Goal: Transaction & Acquisition: Subscribe to service/newsletter

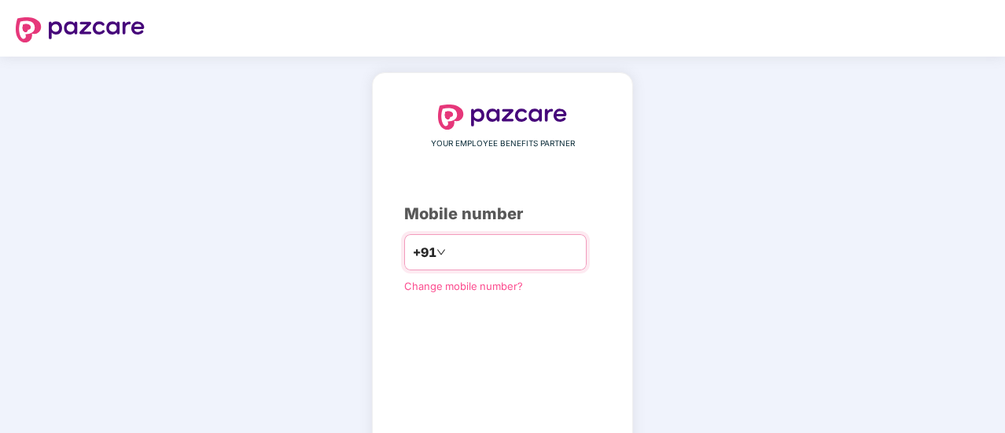
click at [458, 255] on input "number" at bounding box center [513, 252] width 129 height 25
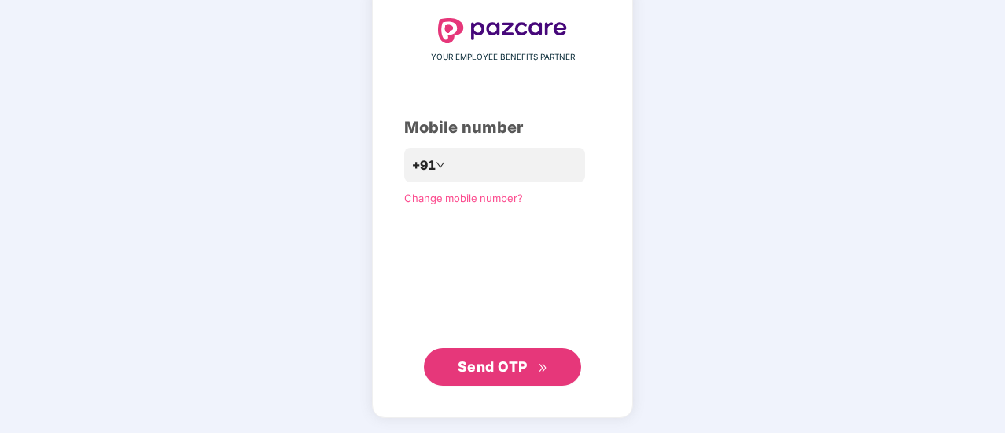
scroll to position [86, 0]
click at [487, 367] on span "Send OTP" at bounding box center [493, 367] width 70 height 17
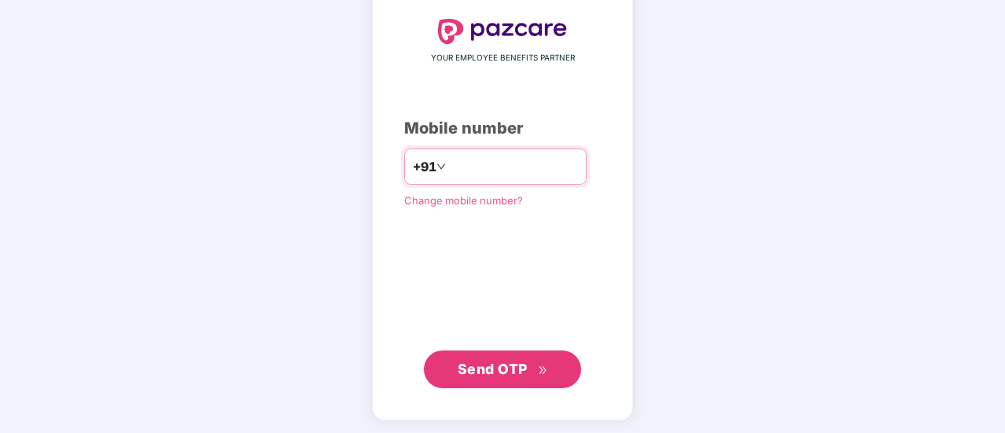
click at [560, 164] on input "**********" at bounding box center [513, 166] width 129 height 25
type input "**********"
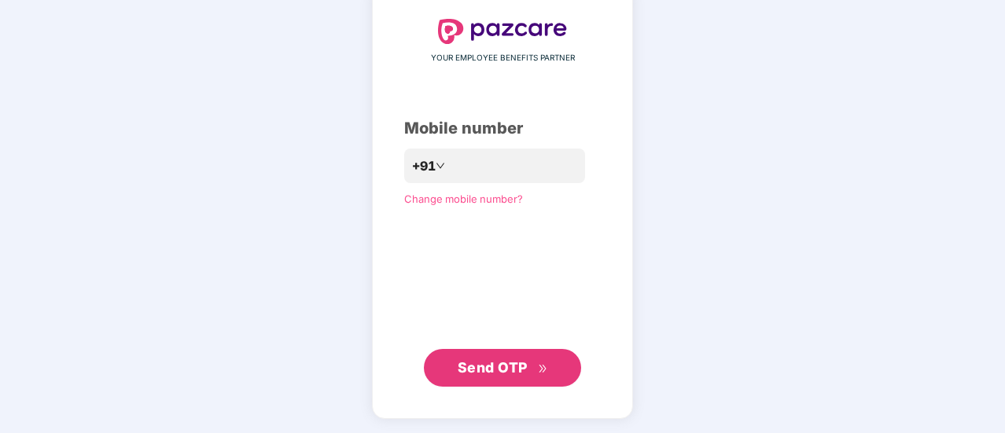
click at [453, 358] on button "Send OTP" at bounding box center [502, 368] width 157 height 38
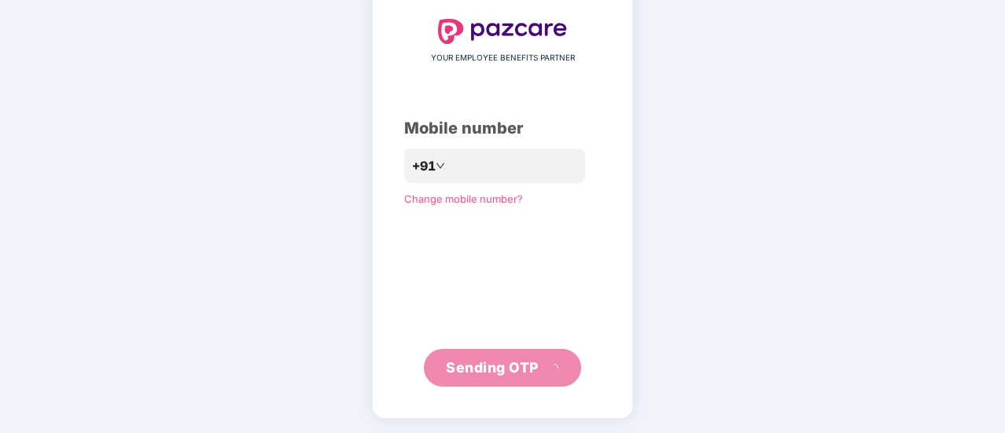
scroll to position [79, 0]
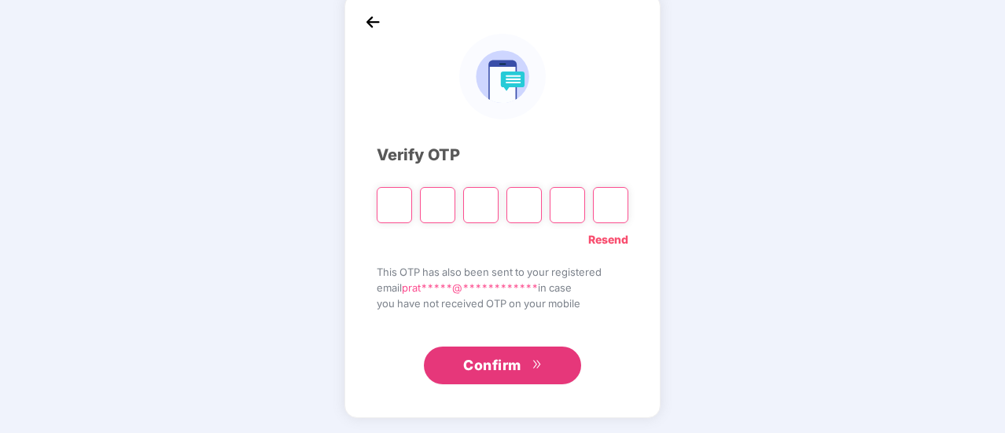
click at [404, 212] on input "Please enter verification code. Digit 1" at bounding box center [394, 205] width 35 height 36
type input "*"
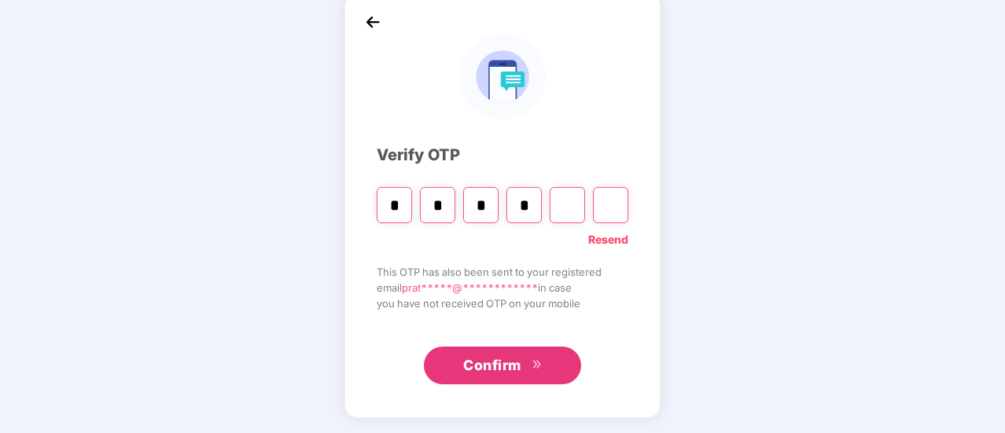
type input "*"
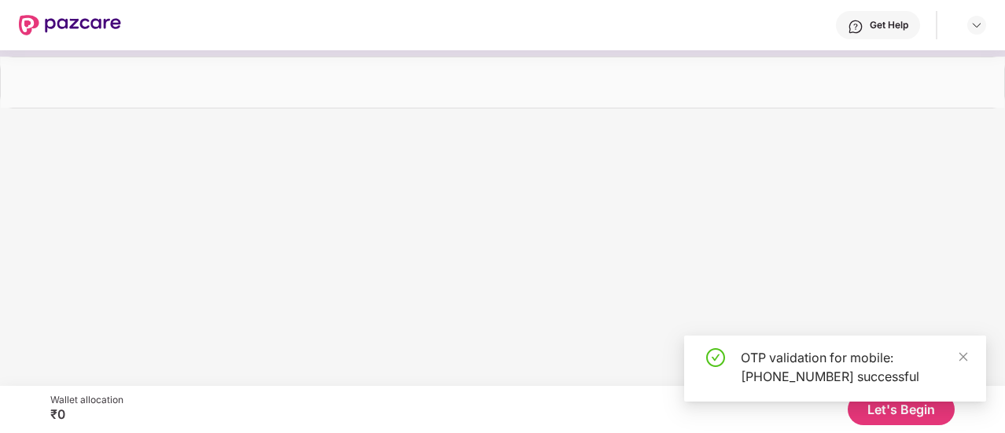
scroll to position [0, 0]
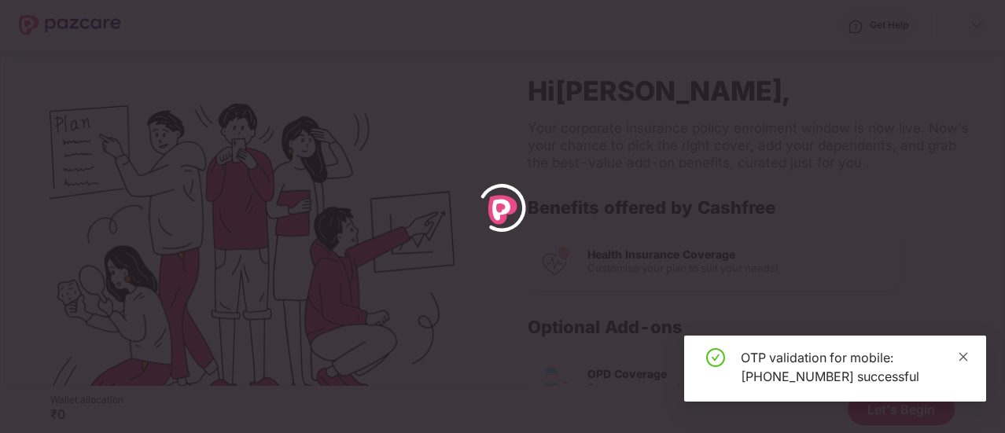
click at [965, 359] on icon "close" at bounding box center [963, 356] width 9 height 9
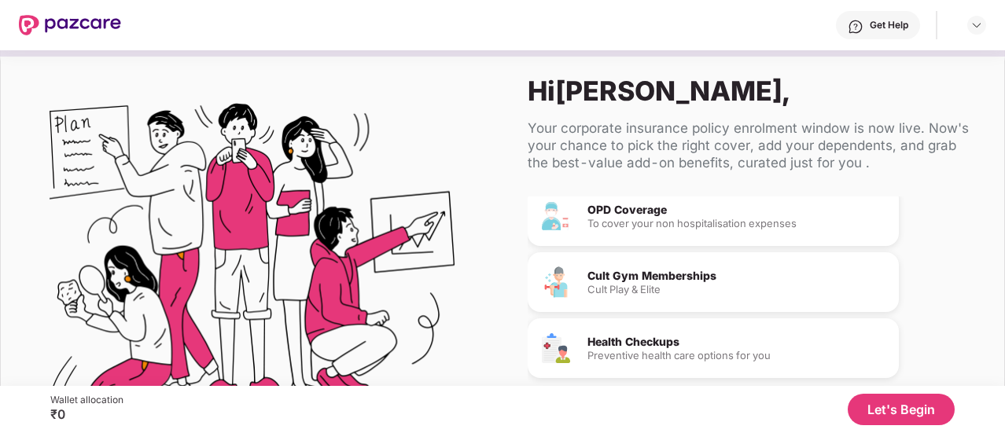
scroll to position [96, 0]
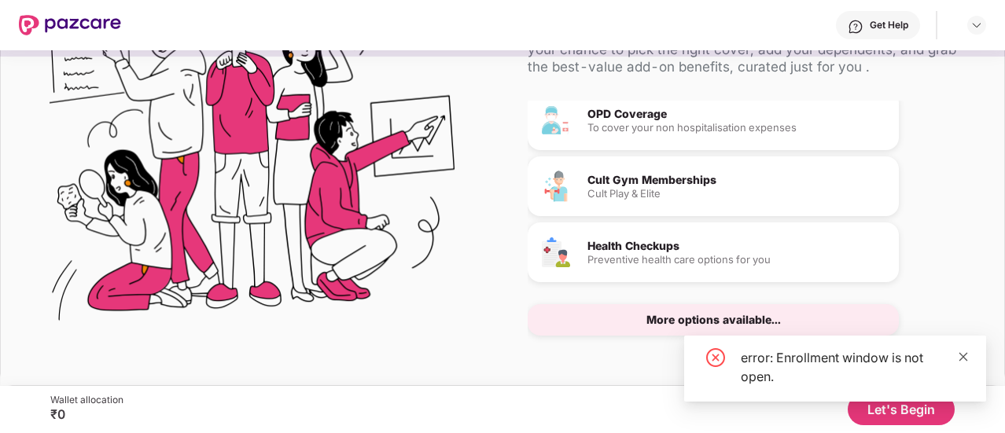
click at [964, 355] on icon "close" at bounding box center [963, 356] width 11 height 11
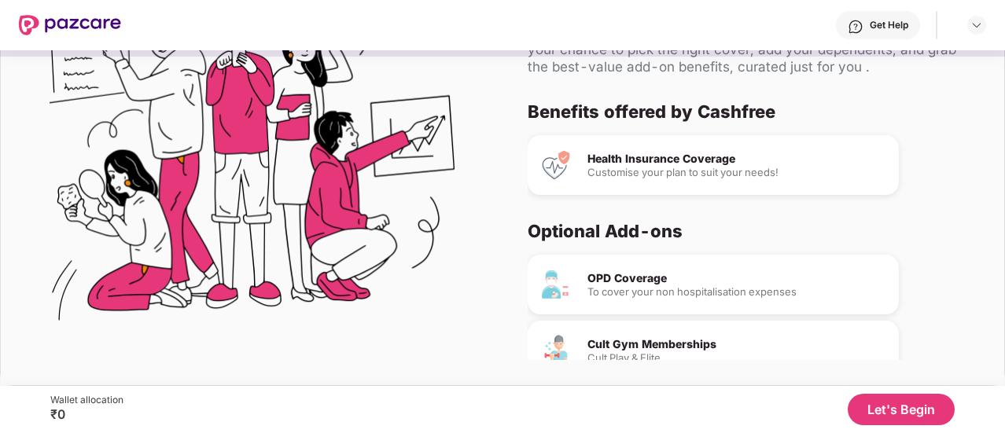
scroll to position [0, 0]
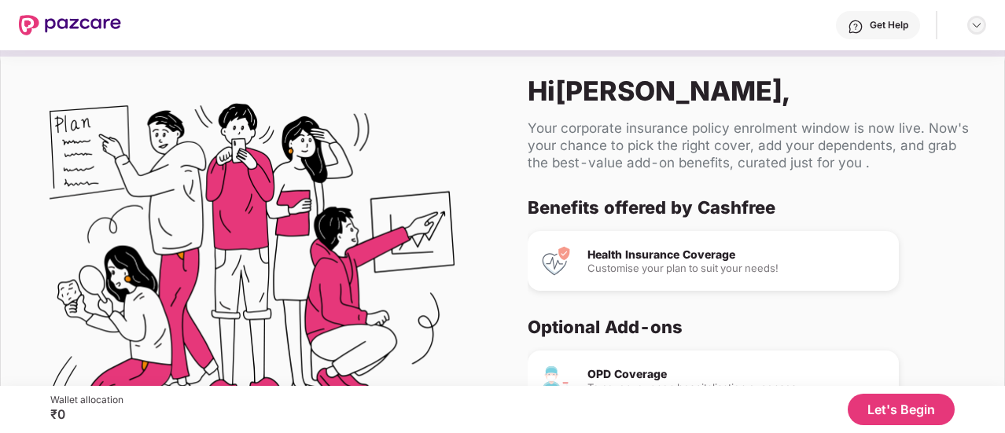
click at [980, 23] on img at bounding box center [976, 25] width 13 height 13
click at [655, 242] on div "Health Insurance Coverage Customise your plan to suit your needs!" at bounding box center [713, 261] width 371 height 60
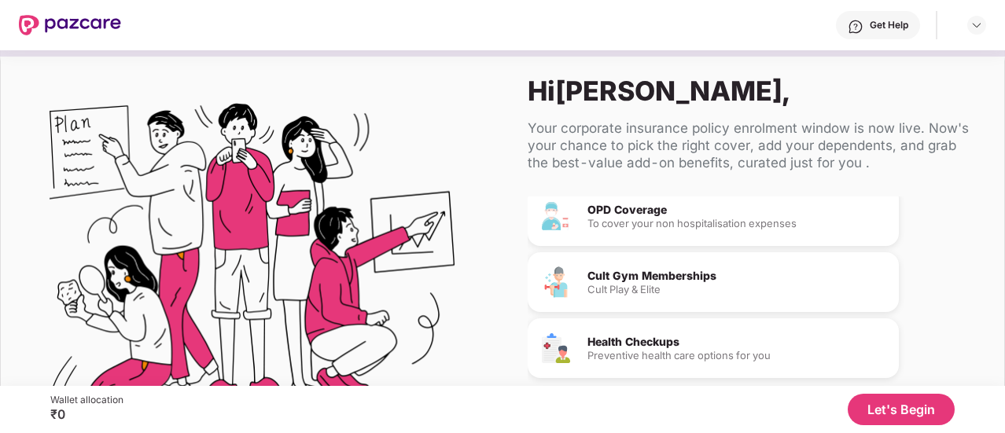
click at [863, 397] on button "Let's Begin" at bounding box center [901, 409] width 107 height 31
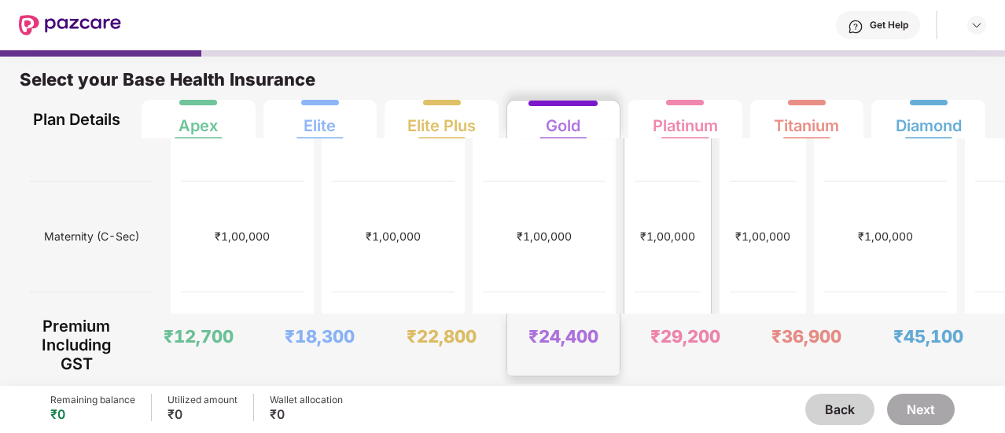
scroll to position [494, 0]
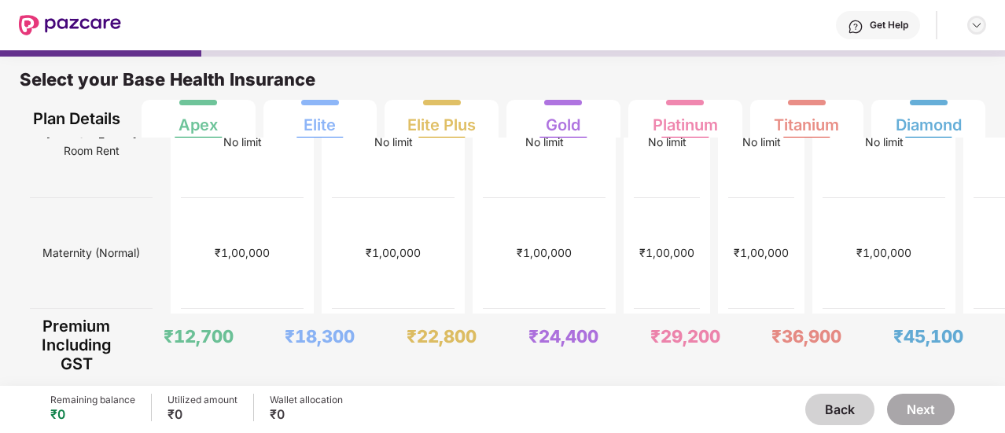
click at [975, 24] on img at bounding box center [976, 25] width 13 height 13
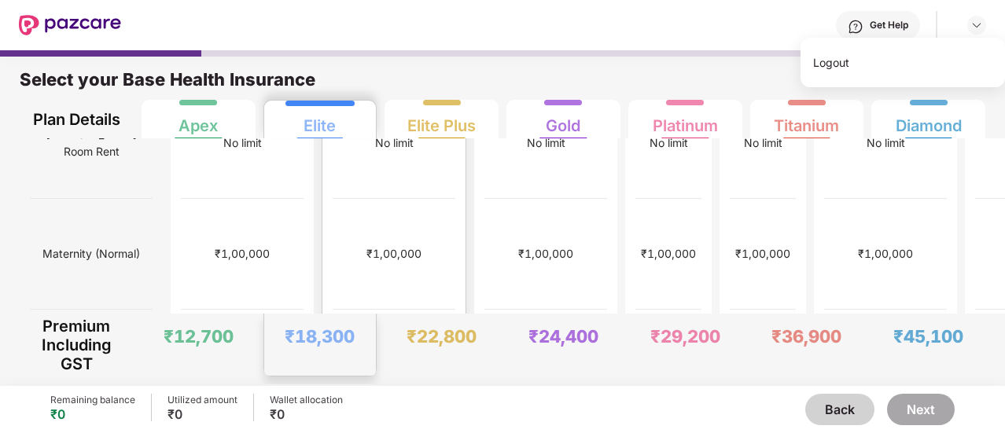
scroll to position [495, 0]
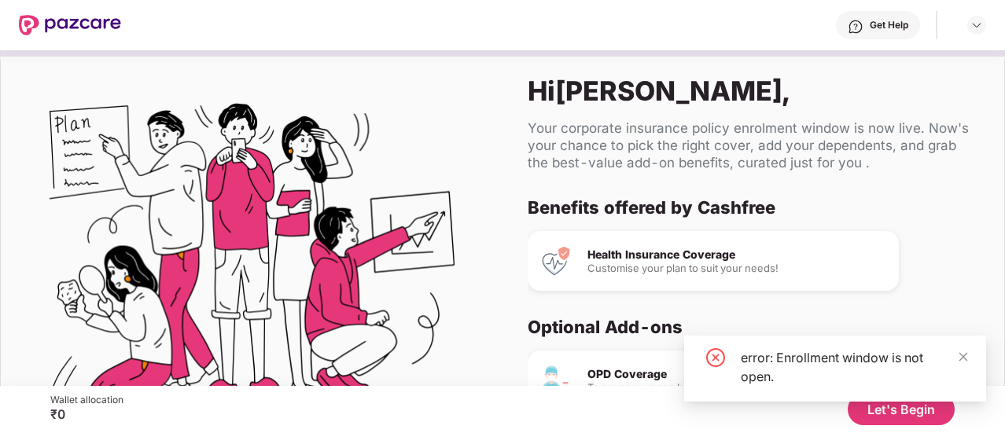
click at [70, 16] on img at bounding box center [70, 25] width 102 height 20
click at [24, 37] on div at bounding box center [70, 25] width 102 height 50
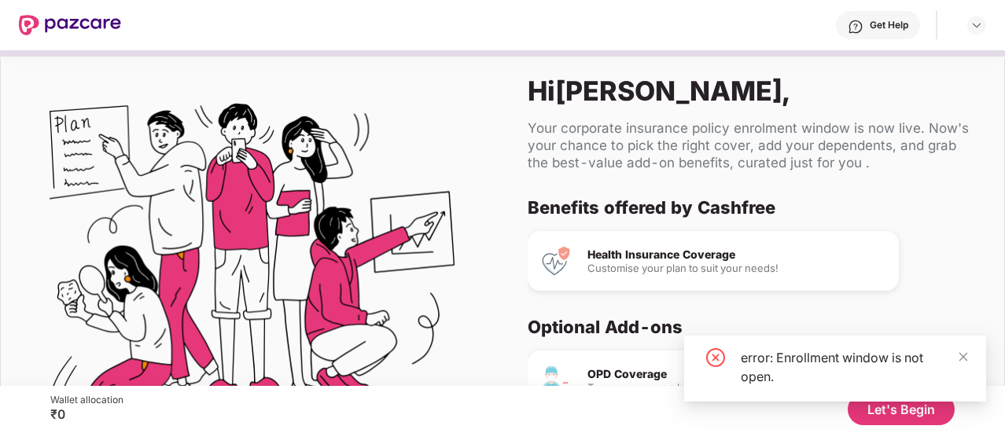
click at [616, 147] on div "Your corporate insurance policy enrolment window is now live. Now's your chance…" at bounding box center [753, 146] width 451 height 52
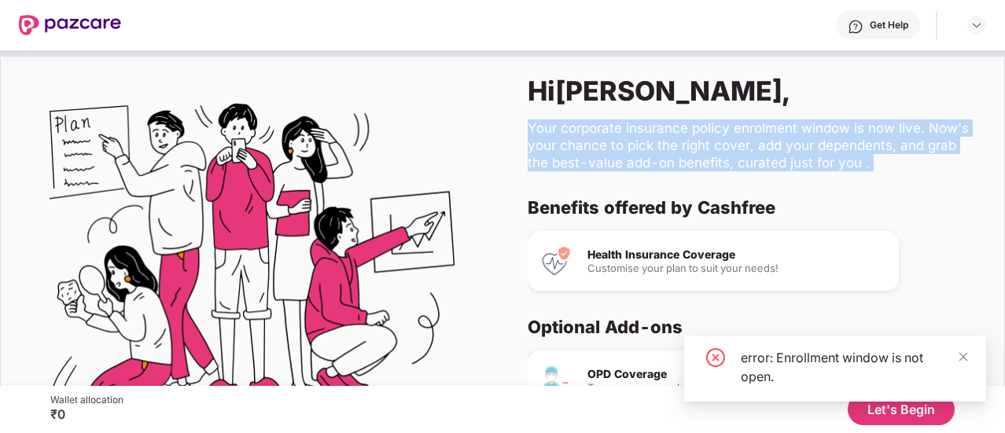
click at [616, 147] on div "Your corporate insurance policy enrolment window is now live. Now's your chance…" at bounding box center [753, 146] width 451 height 52
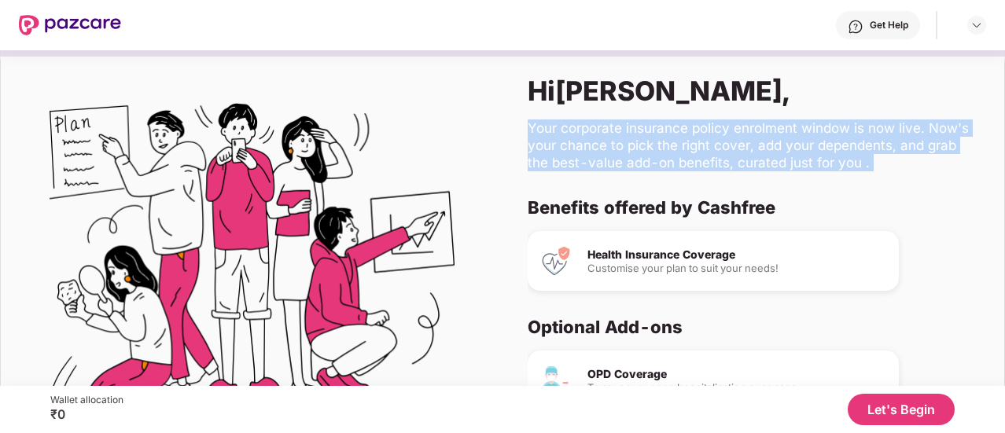
click at [899, 399] on button "Let's Begin" at bounding box center [901, 409] width 107 height 31
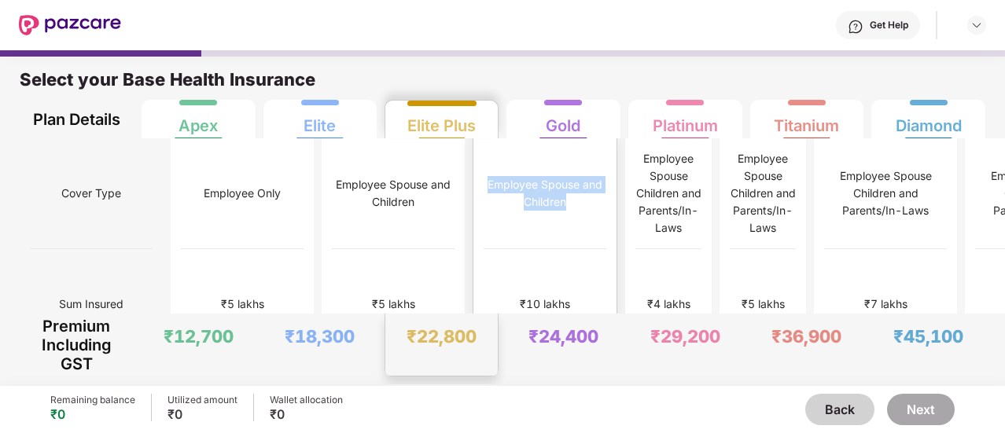
drag, startPoint x: 417, startPoint y: 167, endPoint x: 462, endPoint y: 208, distance: 60.1
click at [484, 208] on div "Employee Spouse and Children" at bounding box center [545, 193] width 123 height 35
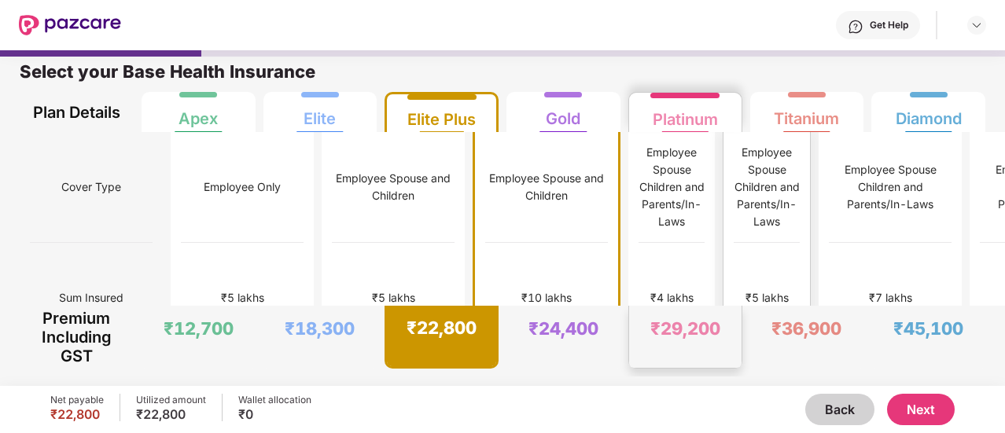
click at [717, 342] on div "₹29,200" at bounding box center [685, 337] width 112 height 62
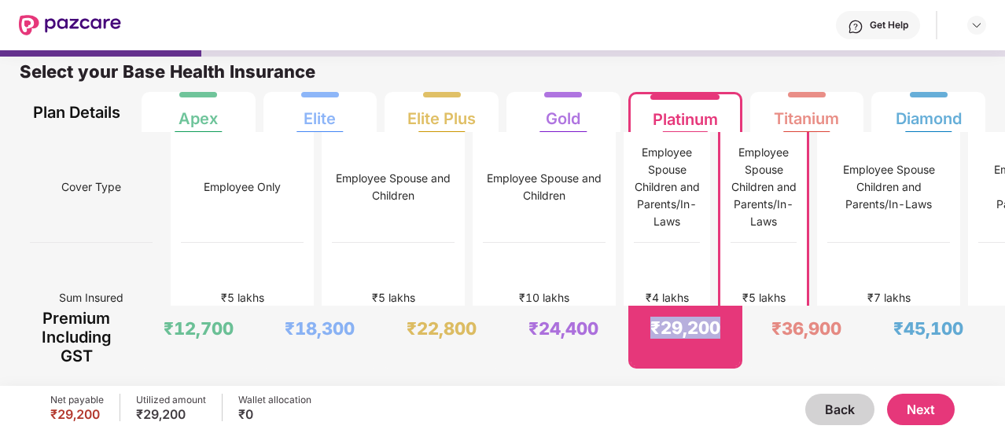
click at [717, 342] on div "₹29,200" at bounding box center [685, 336] width 109 height 61
click at [360, 340] on div "₹18,300" at bounding box center [320, 337] width 112 height 62
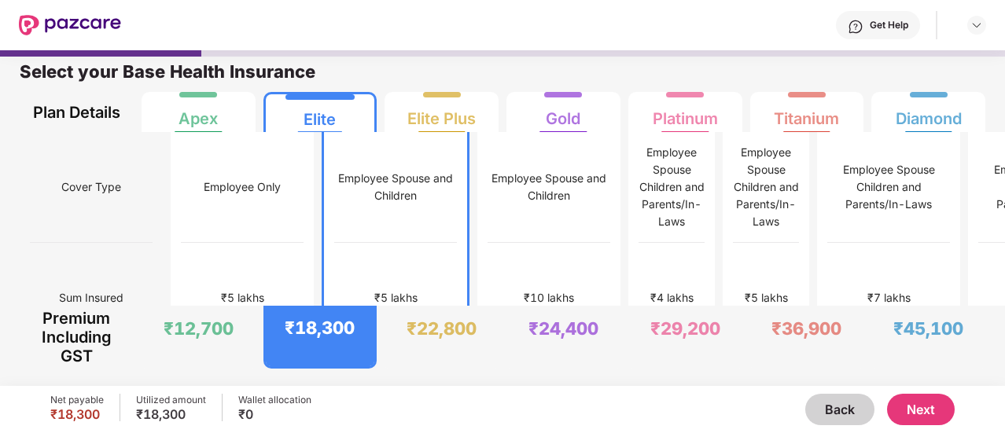
click at [360, 340] on div "₹18,300" at bounding box center [320, 336] width 109 height 61
click at [240, 340] on div "₹12,700" at bounding box center [198, 337] width 112 height 62
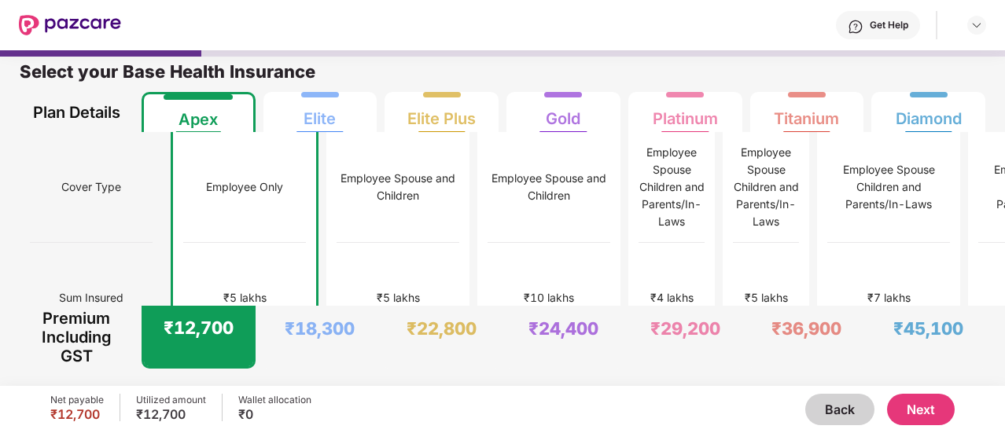
click at [240, 340] on div "₹12,700" at bounding box center [198, 336] width 109 height 61
click at [353, 338] on div "₹18,300" at bounding box center [320, 329] width 70 height 22
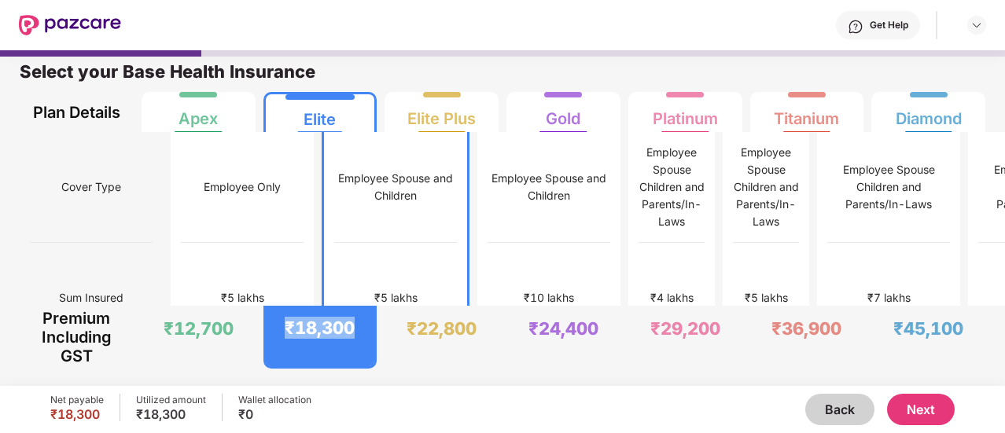
click at [353, 338] on div "₹18,300" at bounding box center [320, 328] width 70 height 22
click at [453, 336] on div "₹22,800" at bounding box center [441, 329] width 70 height 22
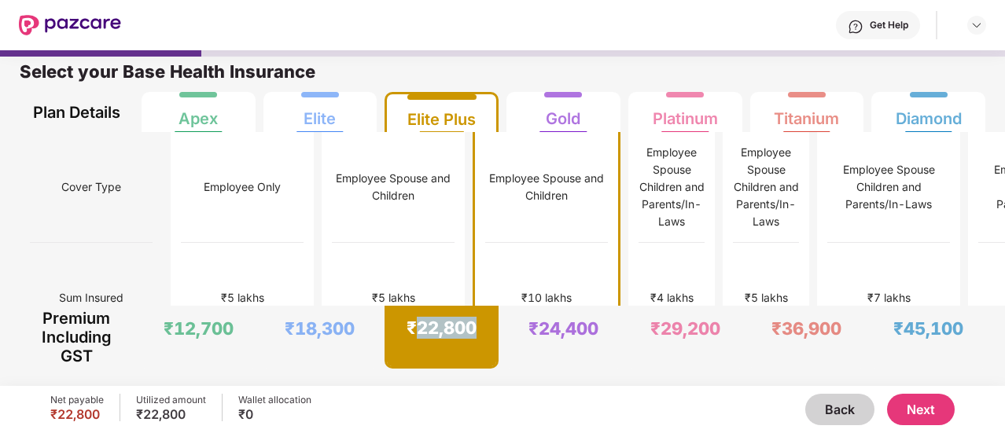
click at [453, 336] on div "₹22,800" at bounding box center [441, 328] width 70 height 22
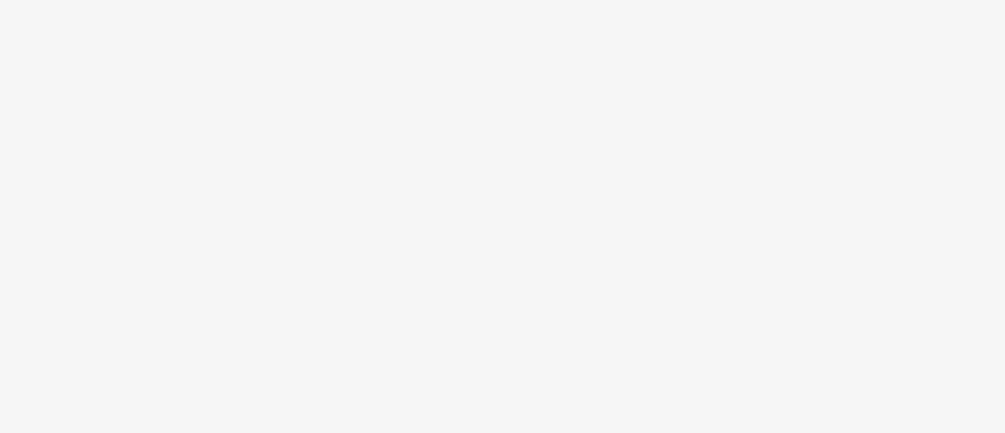
click at [45, 199] on body at bounding box center [502, 216] width 1005 height 433
